Goal: Transaction & Acquisition: Purchase product/service

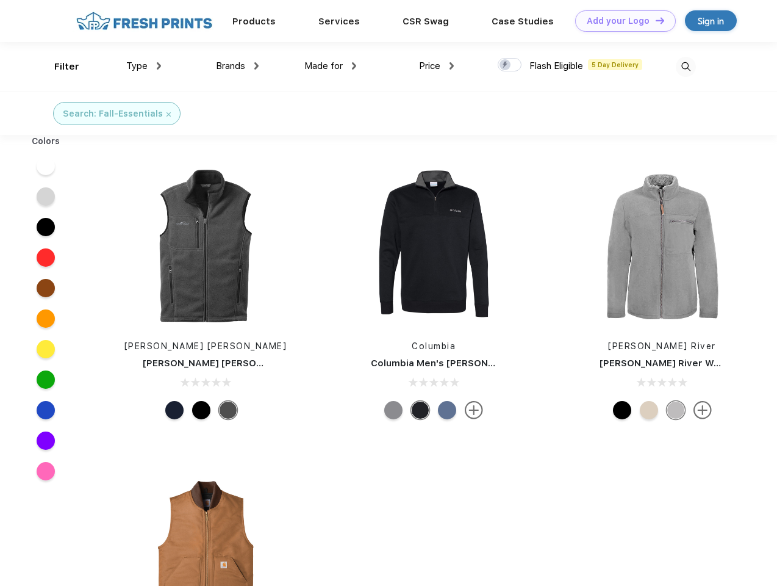
scroll to position [1, 0]
click at [621, 21] on link "Add your Logo Design Tool" at bounding box center [625, 20] width 101 height 21
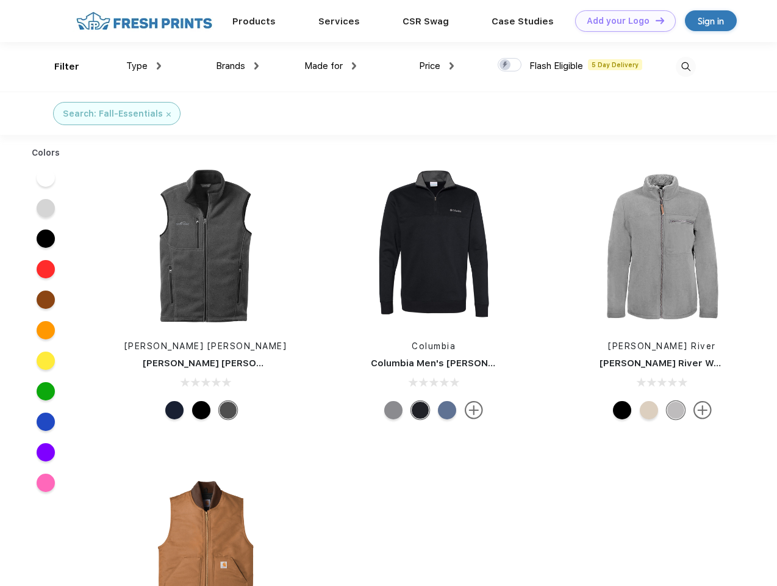
click at [0, 0] on div "Design Tool" at bounding box center [0, 0] width 0 height 0
click at [655, 20] on link "Add your Logo Design Tool" at bounding box center [625, 20] width 101 height 21
click at [59, 66] on div "Filter" at bounding box center [66, 67] width 25 height 14
click at [144, 66] on span "Type" at bounding box center [136, 65] width 21 height 11
click at [237, 66] on span "Brands" at bounding box center [230, 65] width 29 height 11
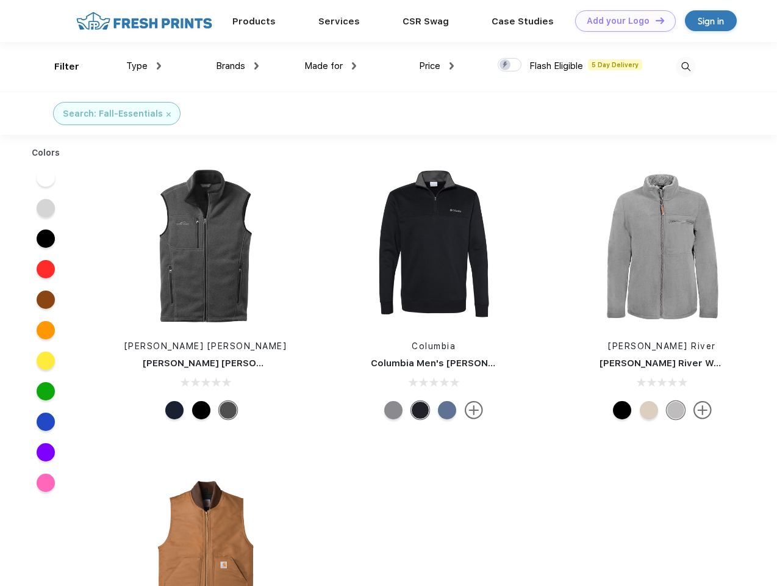
click at [331, 66] on span "Made for" at bounding box center [323, 65] width 38 height 11
click at [437, 66] on span "Price" at bounding box center [429, 65] width 21 height 11
click at [510, 65] on div at bounding box center [510, 64] width 24 height 13
click at [506, 65] on input "checkbox" at bounding box center [502, 61] width 8 height 8
click at [686, 66] on img at bounding box center [686, 67] width 20 height 20
